Goal: Task Accomplishment & Management: Complete application form

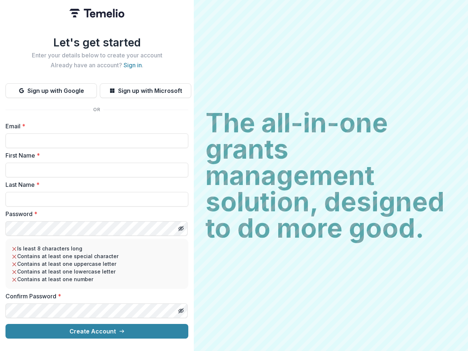
click at [234, 175] on h2 "The all-in-one grants management solution, designed to do more good." at bounding box center [330, 176] width 251 height 132
click at [51, 88] on button "Sign up with Google" at bounding box center [50, 90] width 91 height 15
click at [145, 88] on button "Sign up with Microsoft" at bounding box center [145, 90] width 91 height 15
click at [181, 226] on line "Toggle password visibility" at bounding box center [181, 228] width 4 height 4
click at [181, 309] on line "Toggle password visibility" at bounding box center [181, 311] width 4 height 4
